Goal: Transaction & Acquisition: Purchase product/service

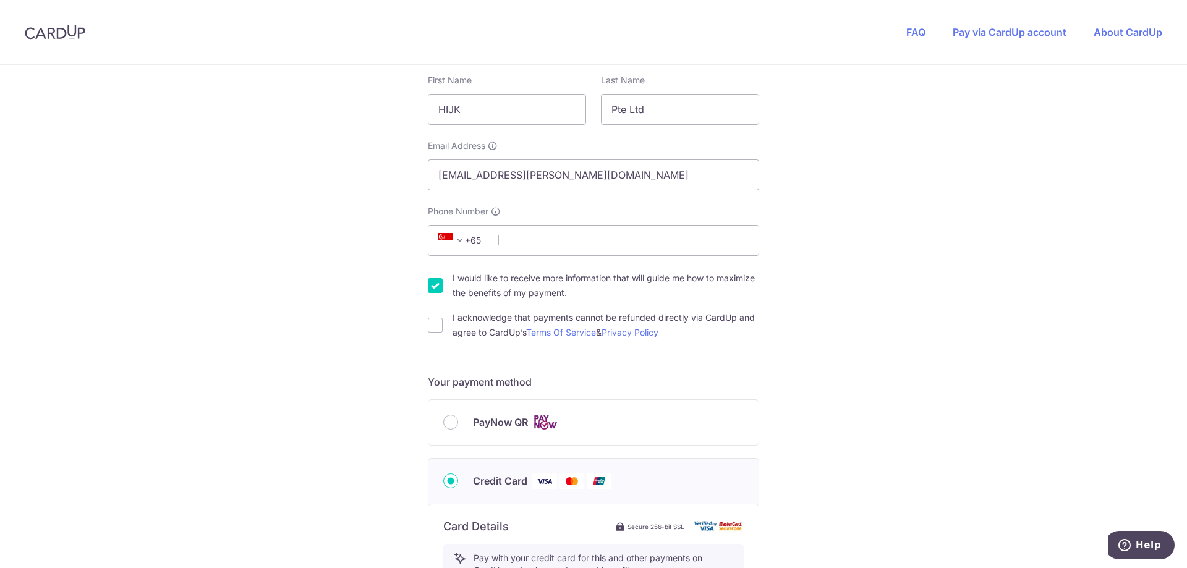
scroll to position [247, 0]
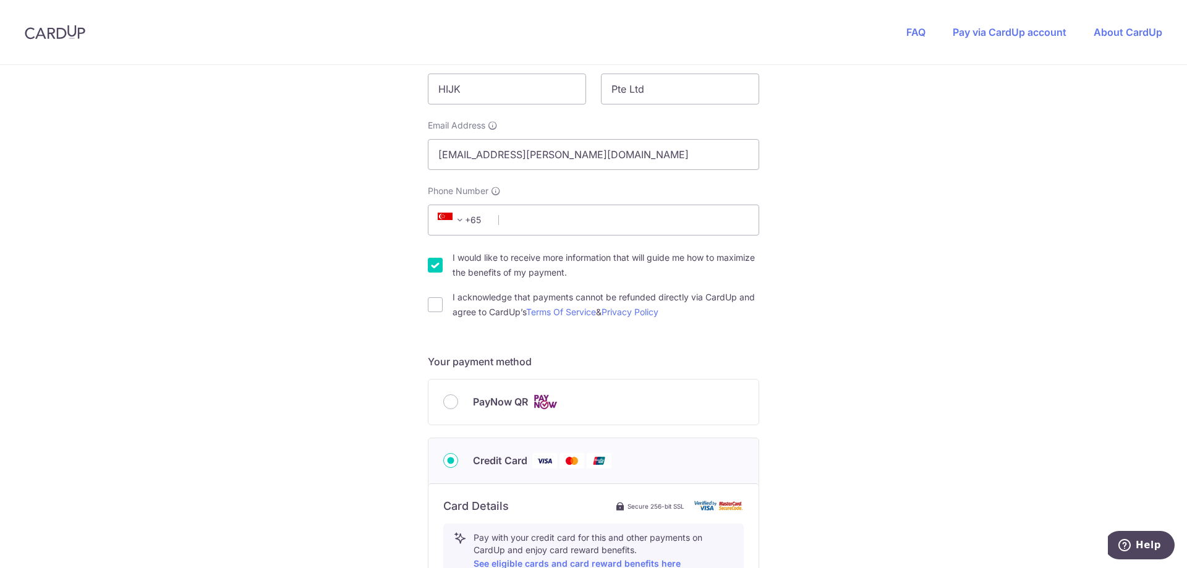
click at [442, 311] on div "I acknowledge that payments cannot be refunded directly via CardUp and agree to…" at bounding box center [593, 305] width 331 height 30
click at [430, 308] on input "I acknowledge that payments cannot be refunded directly via CardUp and agree to…" at bounding box center [435, 304] width 15 height 15
checkbox input "true"
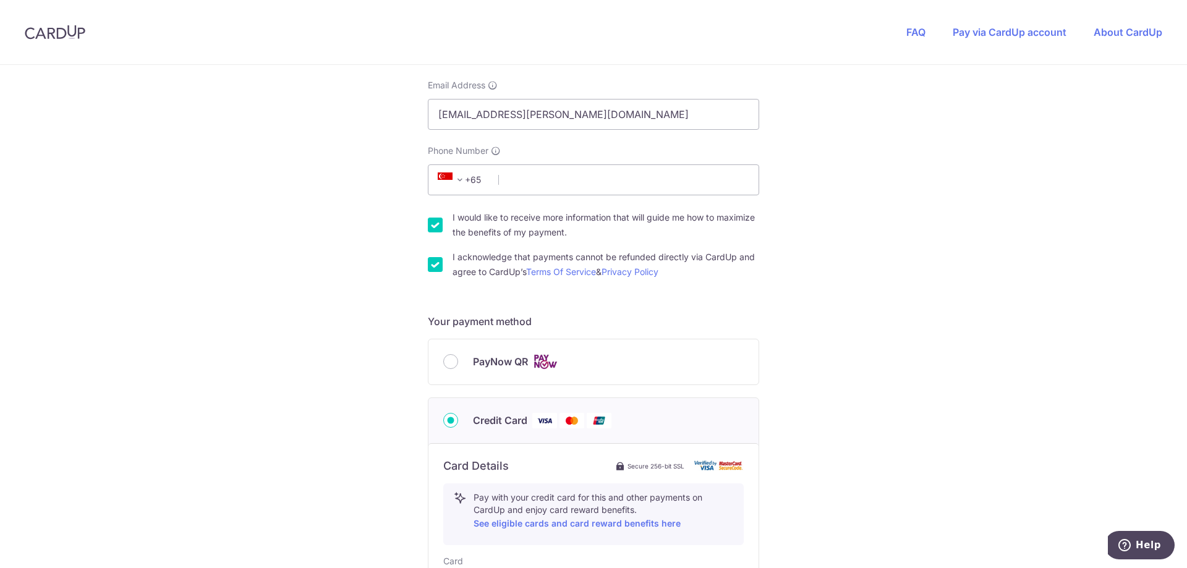
scroll to position [309, 0]
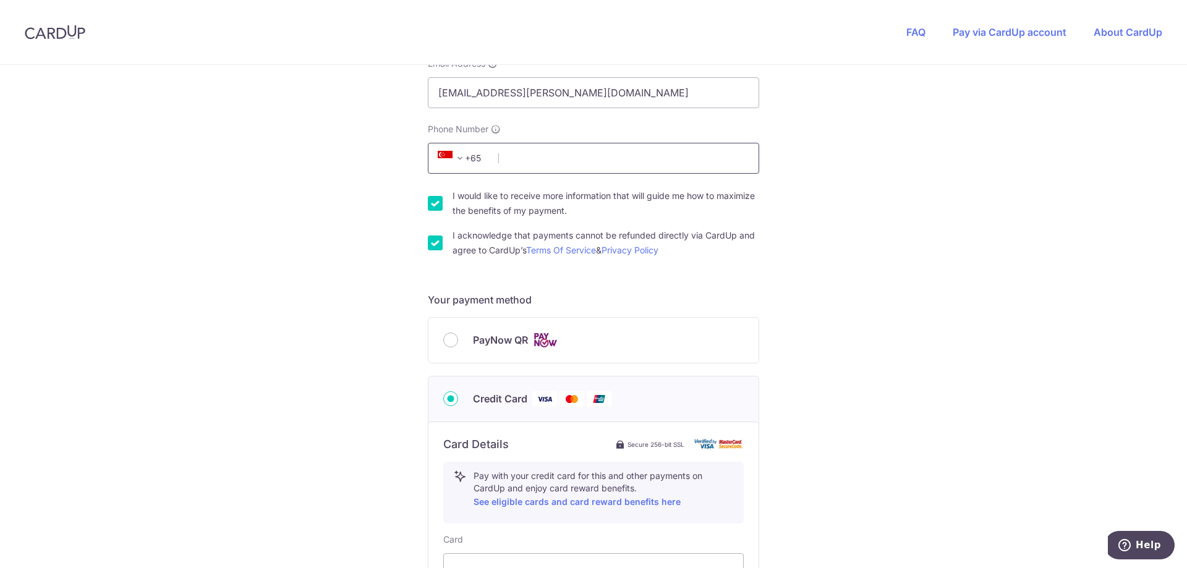
click at [584, 155] on input "Phone Number" at bounding box center [593, 158] width 331 height 31
type input "91555162"
type input "530328"
type input "BLK [STREET_ADDRESS]"
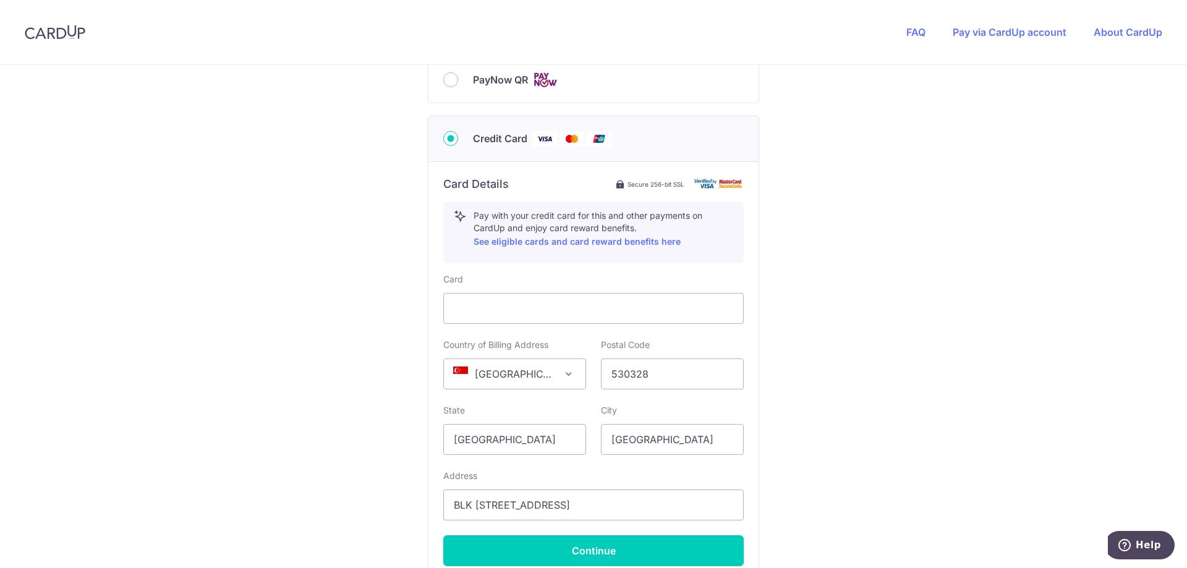
scroll to position [517, 0]
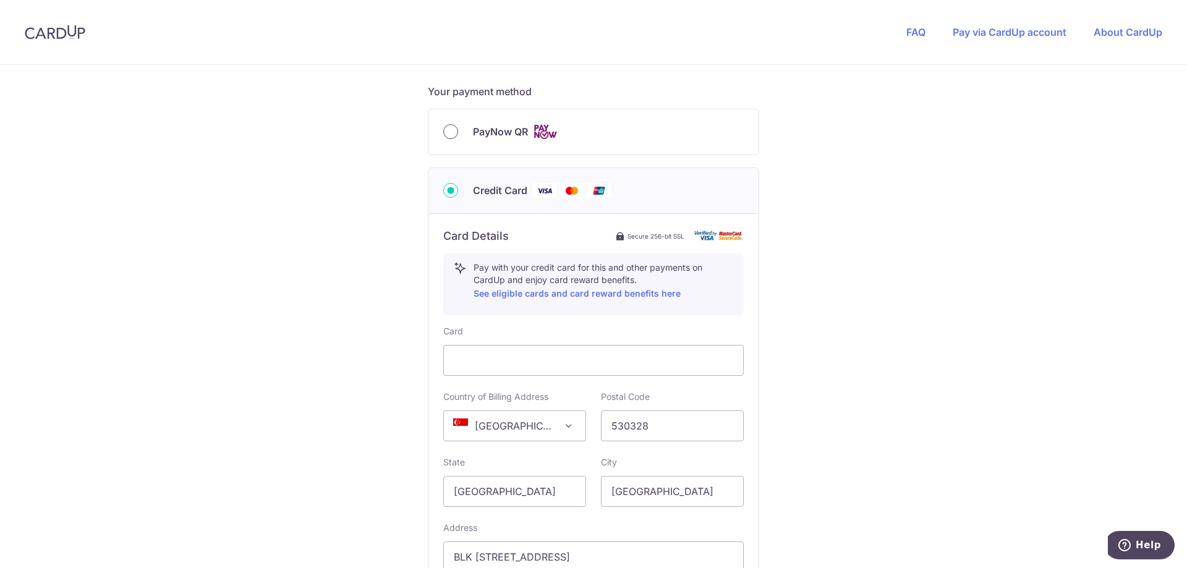
click at [451, 133] on input "PayNow QR" at bounding box center [450, 131] width 15 height 15
radio input "true"
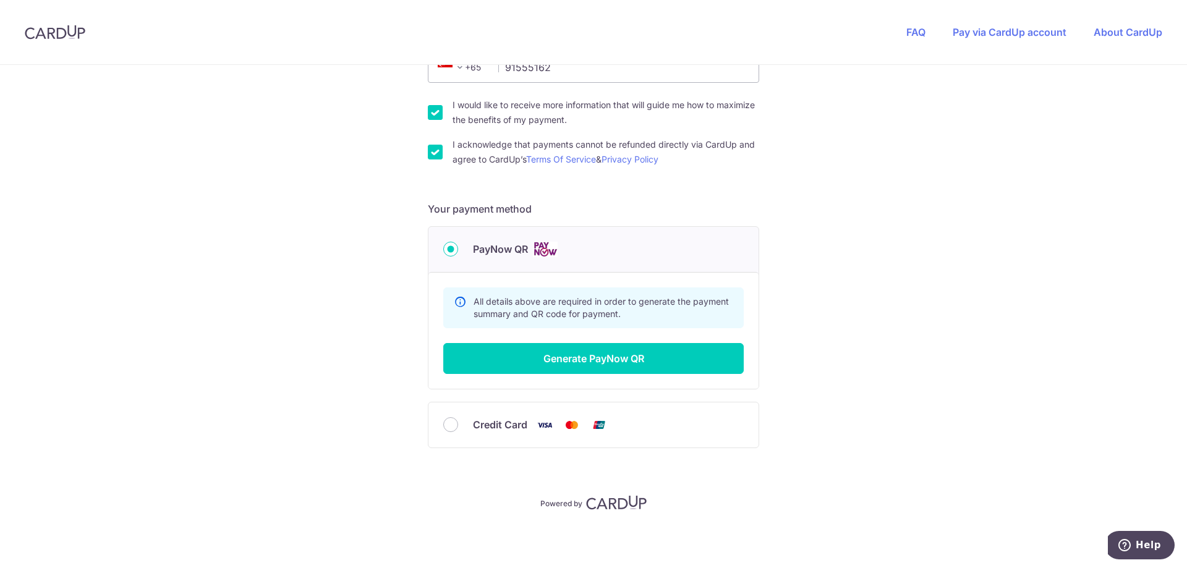
scroll to position [400, 0]
click at [568, 358] on button "Generate PayNow QR" at bounding box center [593, 358] width 300 height 31
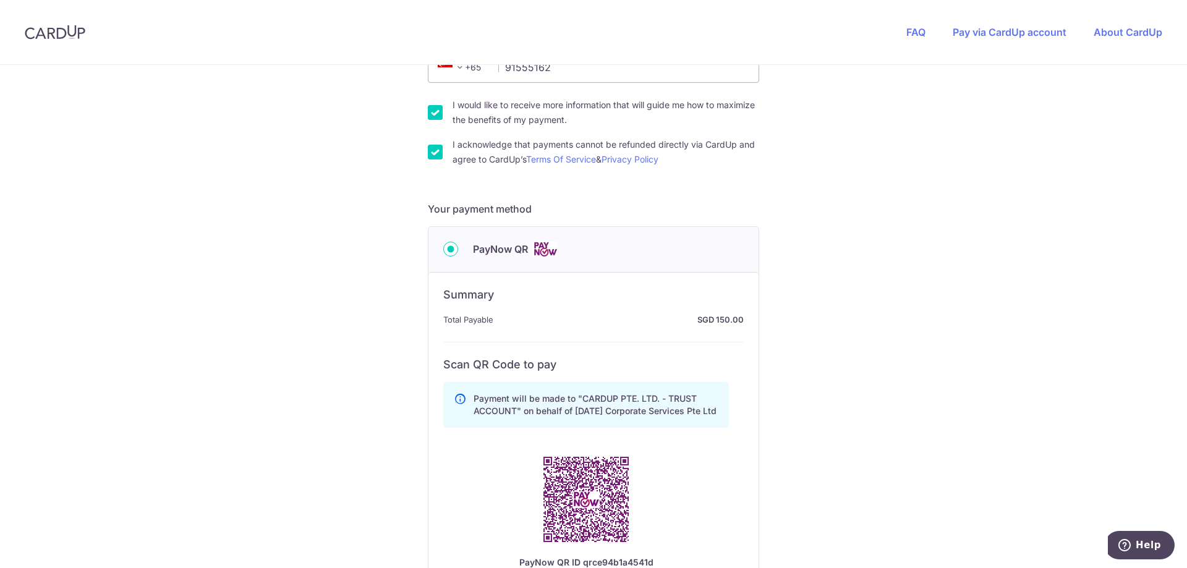
scroll to position [585, 0]
